Goal: Find specific page/section: Find specific page/section

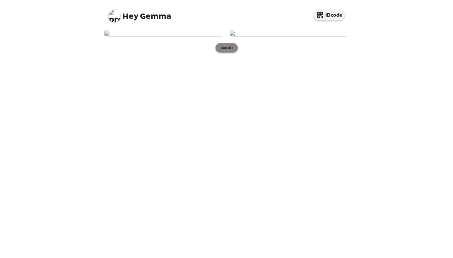
click at [224, 52] on button "See all" at bounding box center [226, 47] width 22 height 9
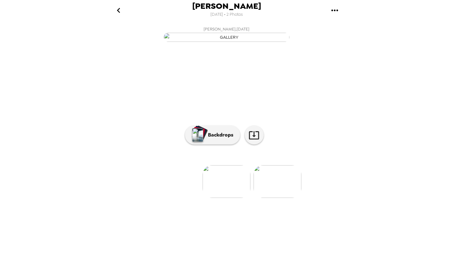
click at [276, 198] on img at bounding box center [277, 181] width 48 height 33
click at [205, 141] on div "button" at bounding box center [198, 133] width 15 height 16
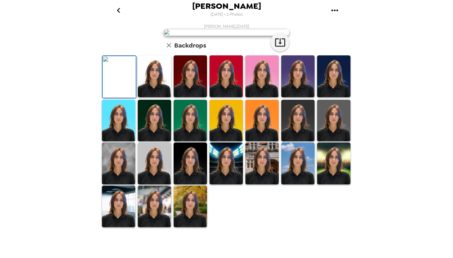
scroll to position [15, 0]
click at [151, 97] on img at bounding box center [154, 76] width 33 height 42
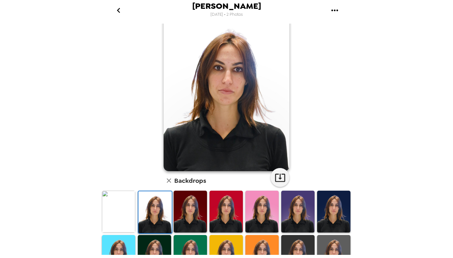
scroll to position [0, 0]
click at [191, 206] on img at bounding box center [189, 211] width 33 height 42
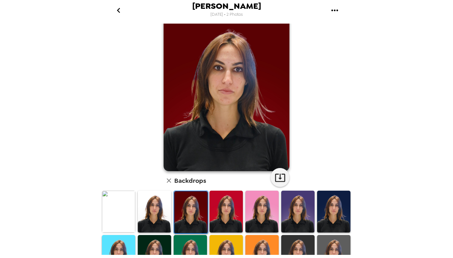
click at [228, 206] on img at bounding box center [225, 211] width 33 height 42
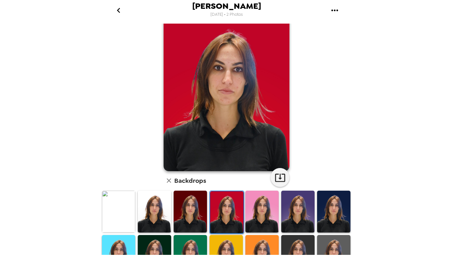
click at [334, 217] on img at bounding box center [333, 211] width 33 height 42
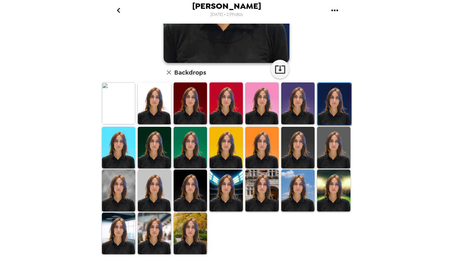
scroll to position [123, 0]
click at [185, 223] on img at bounding box center [189, 233] width 33 height 42
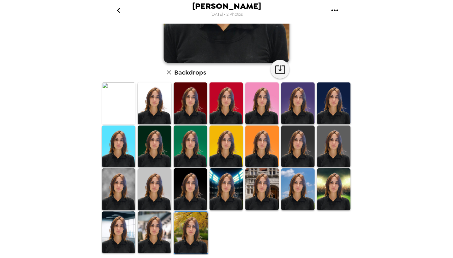
scroll to position [0, 0]
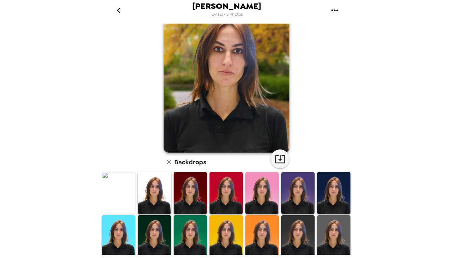
click at [120, 181] on img at bounding box center [118, 193] width 33 height 42
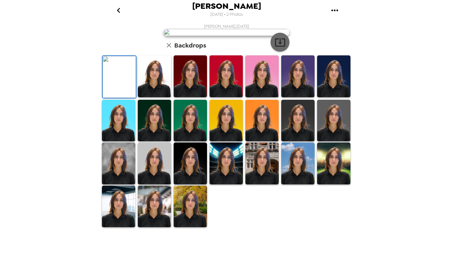
click at [285, 47] on icon "button" at bounding box center [280, 42] width 10 height 8
click at [277, 142] on div at bounding box center [262, 120] width 36 height 43
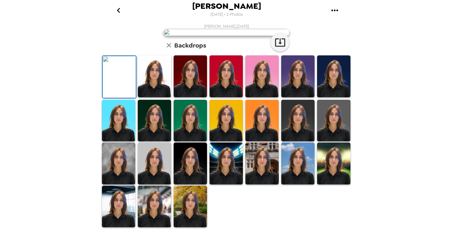
scroll to position [114, 0]
click at [152, 97] on img at bounding box center [154, 76] width 33 height 42
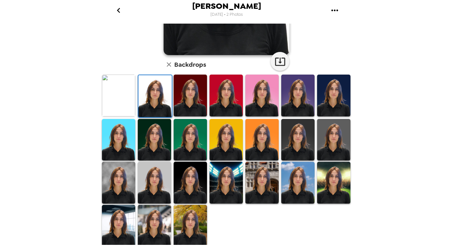
scroll to position [131, 0]
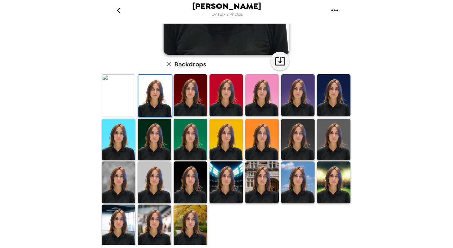
click at [129, 229] on img at bounding box center [118, 225] width 33 height 42
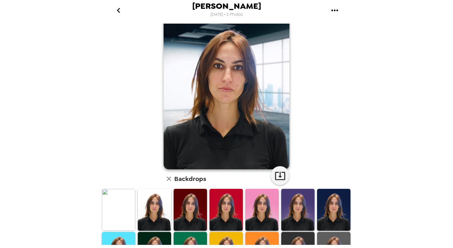
scroll to position [22, 0]
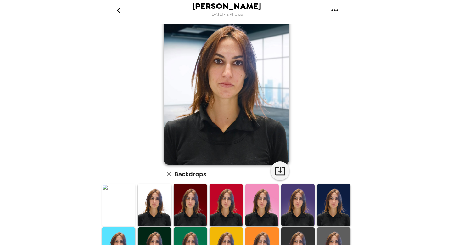
click at [160, 214] on img at bounding box center [154, 205] width 33 height 42
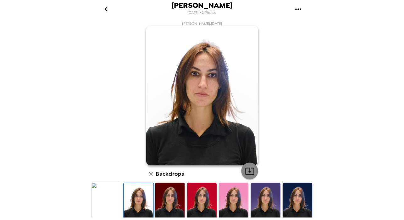
scroll to position [0, 0]
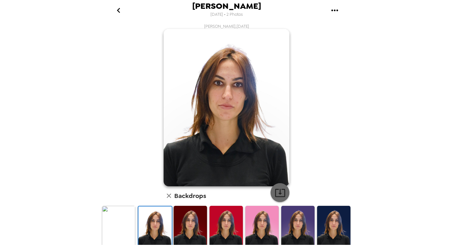
click at [278, 189] on icon "button" at bounding box center [279, 192] width 11 height 11
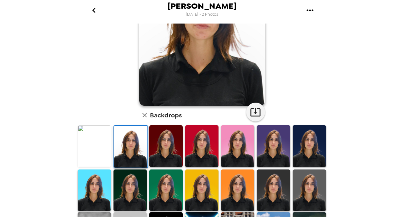
scroll to position [70, 0]
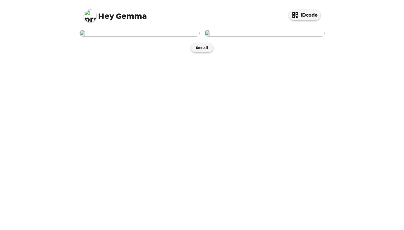
click at [157, 37] on img at bounding box center [140, 33] width 120 height 7
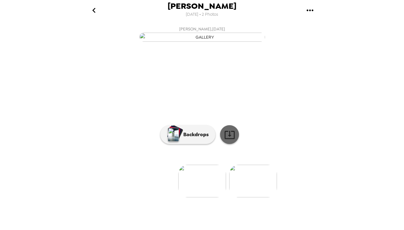
click at [233, 140] on icon at bounding box center [229, 134] width 11 height 11
